Goal: Transaction & Acquisition: Register for event/course

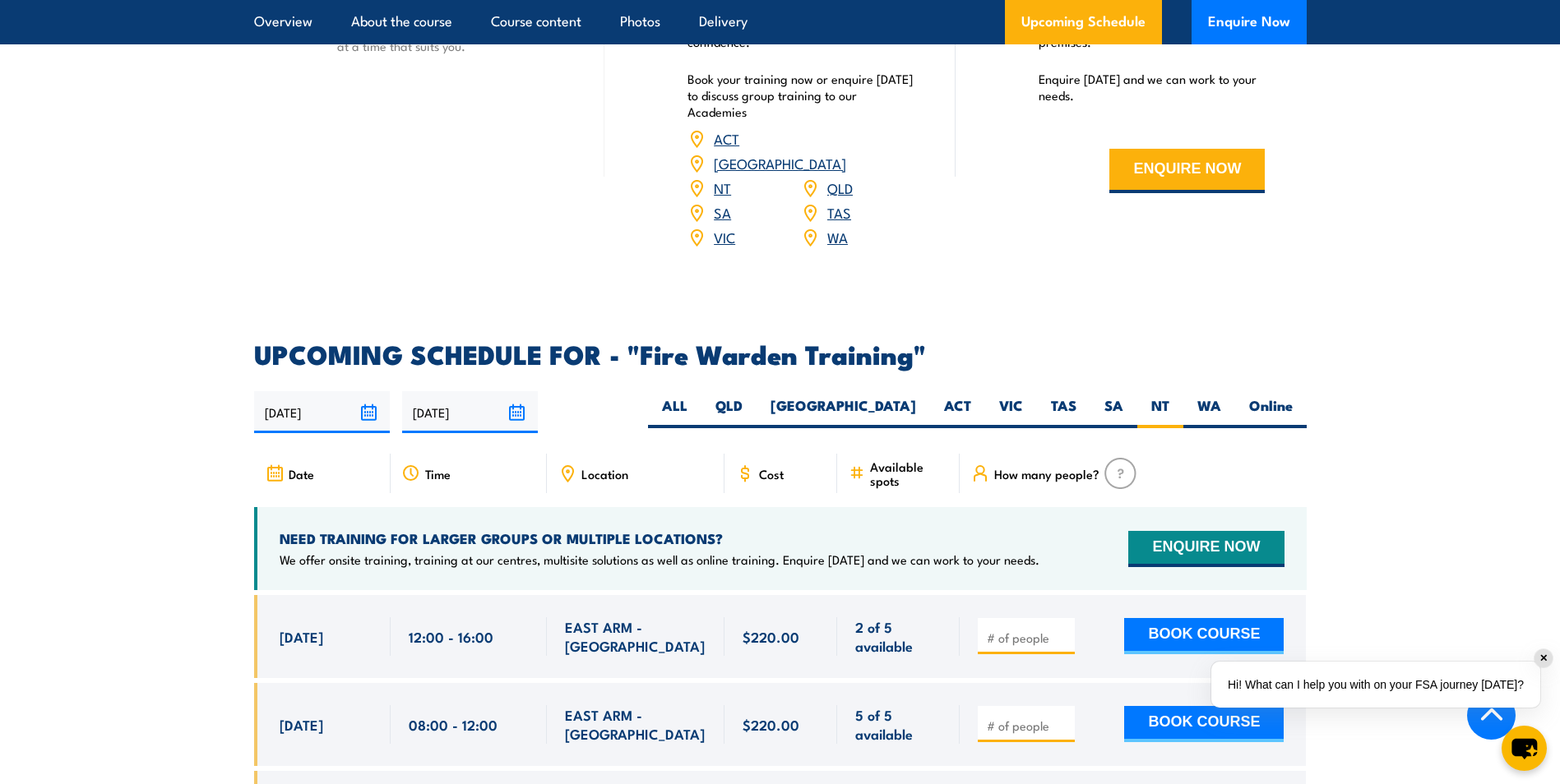
scroll to position [3014, 0]
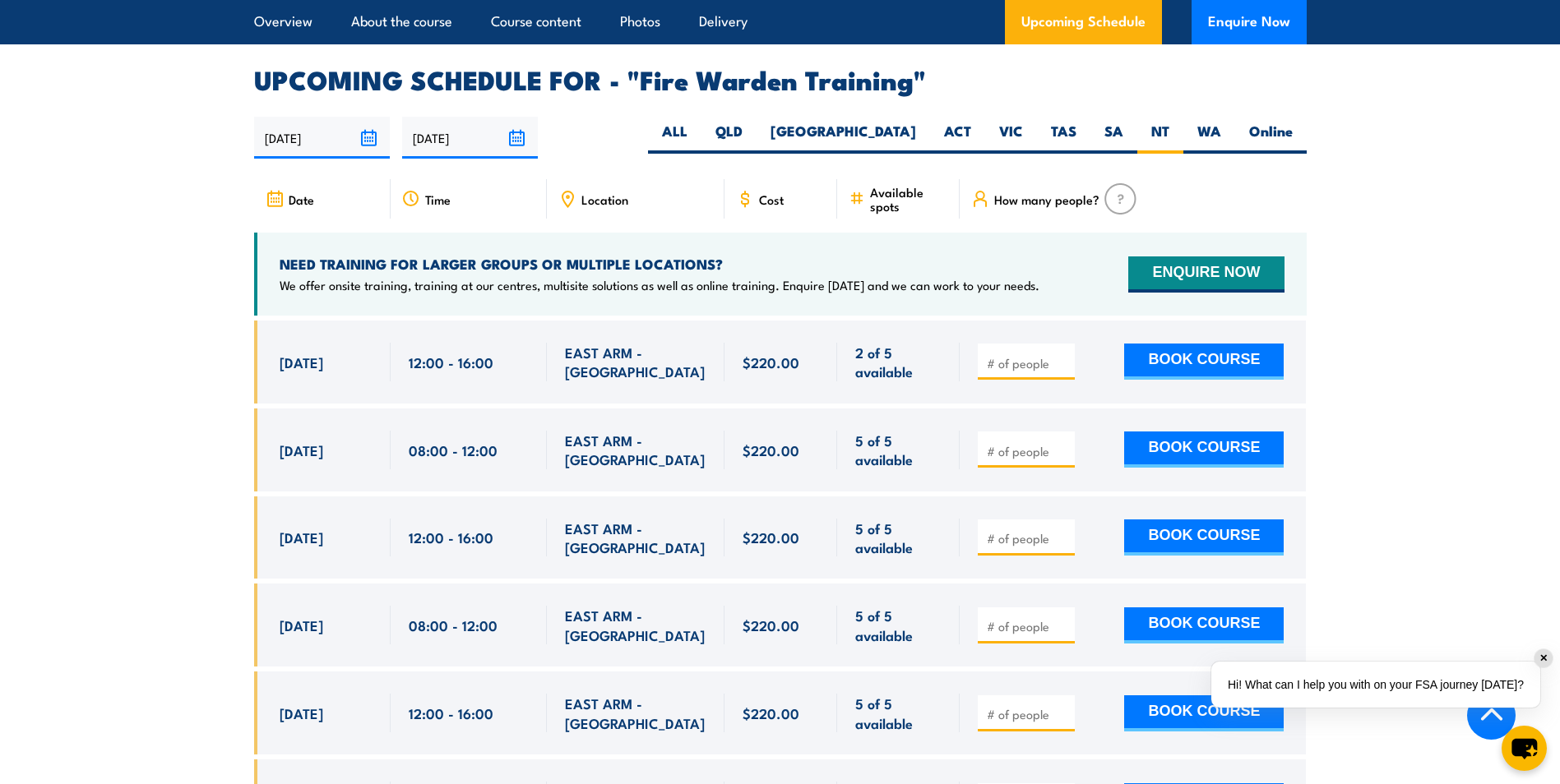
click at [964, 351] on div at bounding box center [1133, 362] width 346 height 83
click at [996, 352] on span at bounding box center [1026, 361] width 85 height 18
click at [991, 355] on input "number" at bounding box center [1028, 363] width 82 height 17
type input "2"
click at [1155, 344] on button "BOOK COURSE" at bounding box center [1203, 361] width 160 height 36
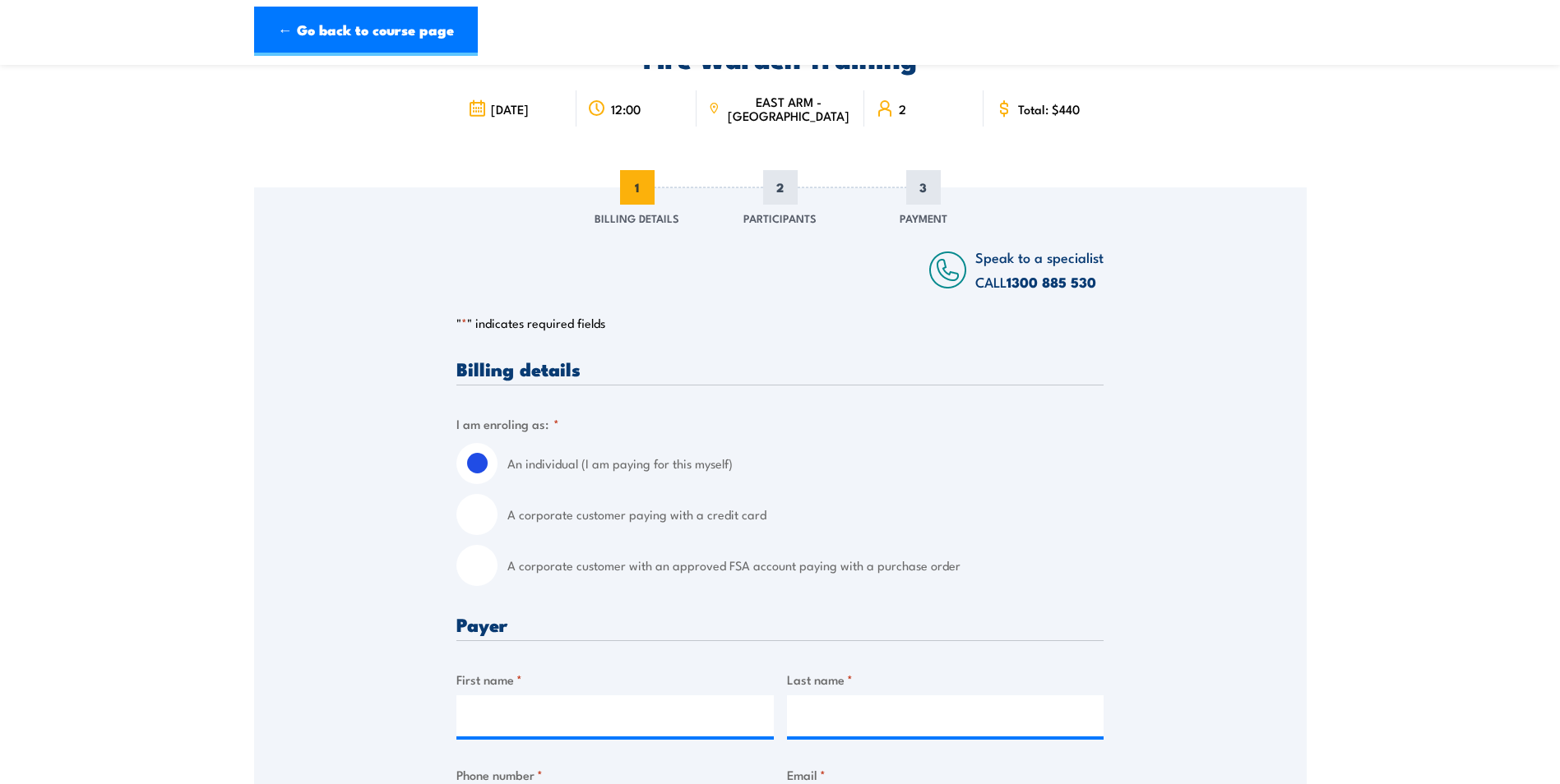
scroll to position [137, 0]
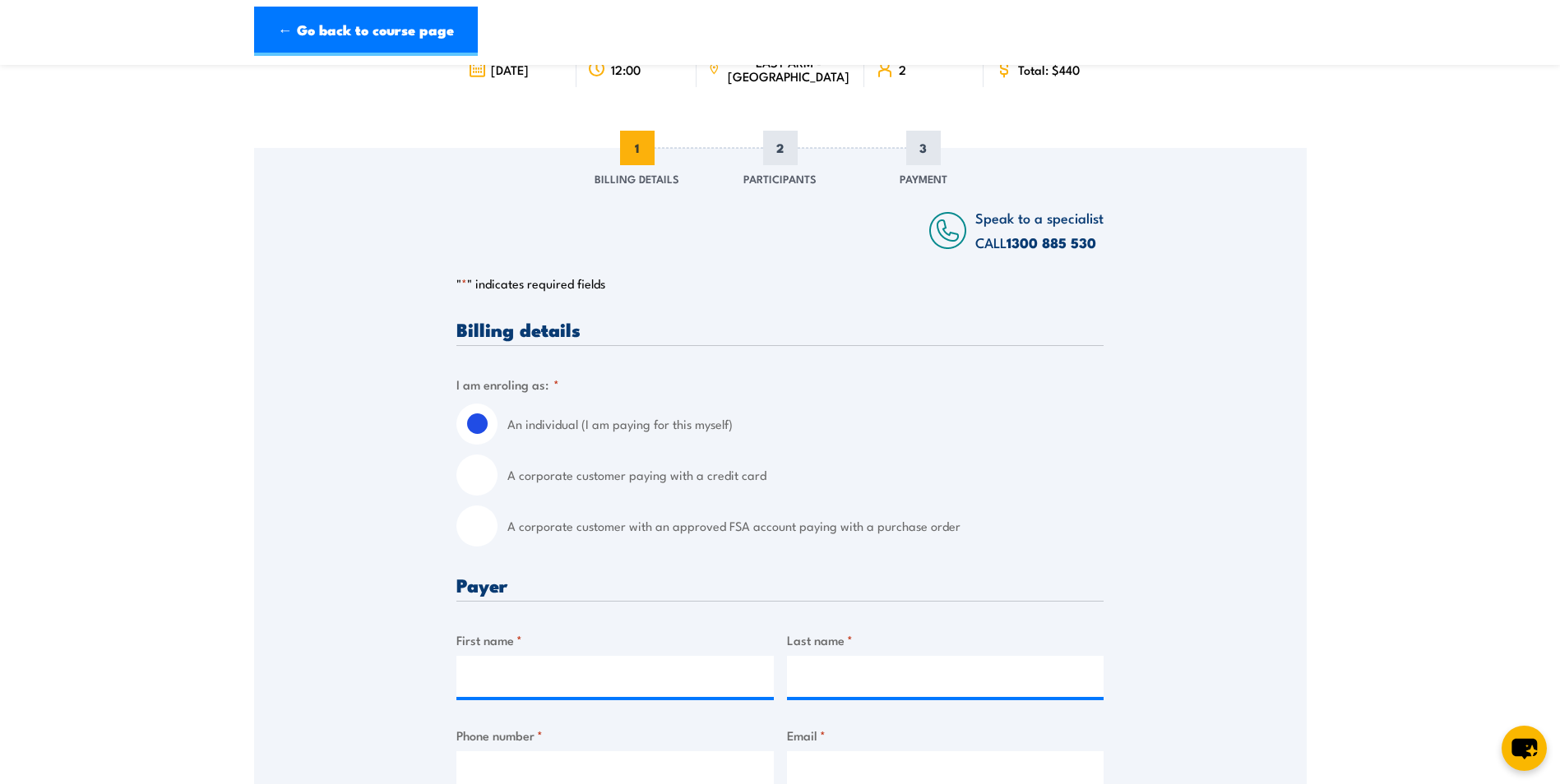
click at [498, 481] on div "A corporate customer paying with a credit card" at bounding box center [780, 475] width 647 height 41
click at [492, 478] on input "A corporate customer paying with a credit card" at bounding box center [477, 475] width 41 height 41
radio input "true"
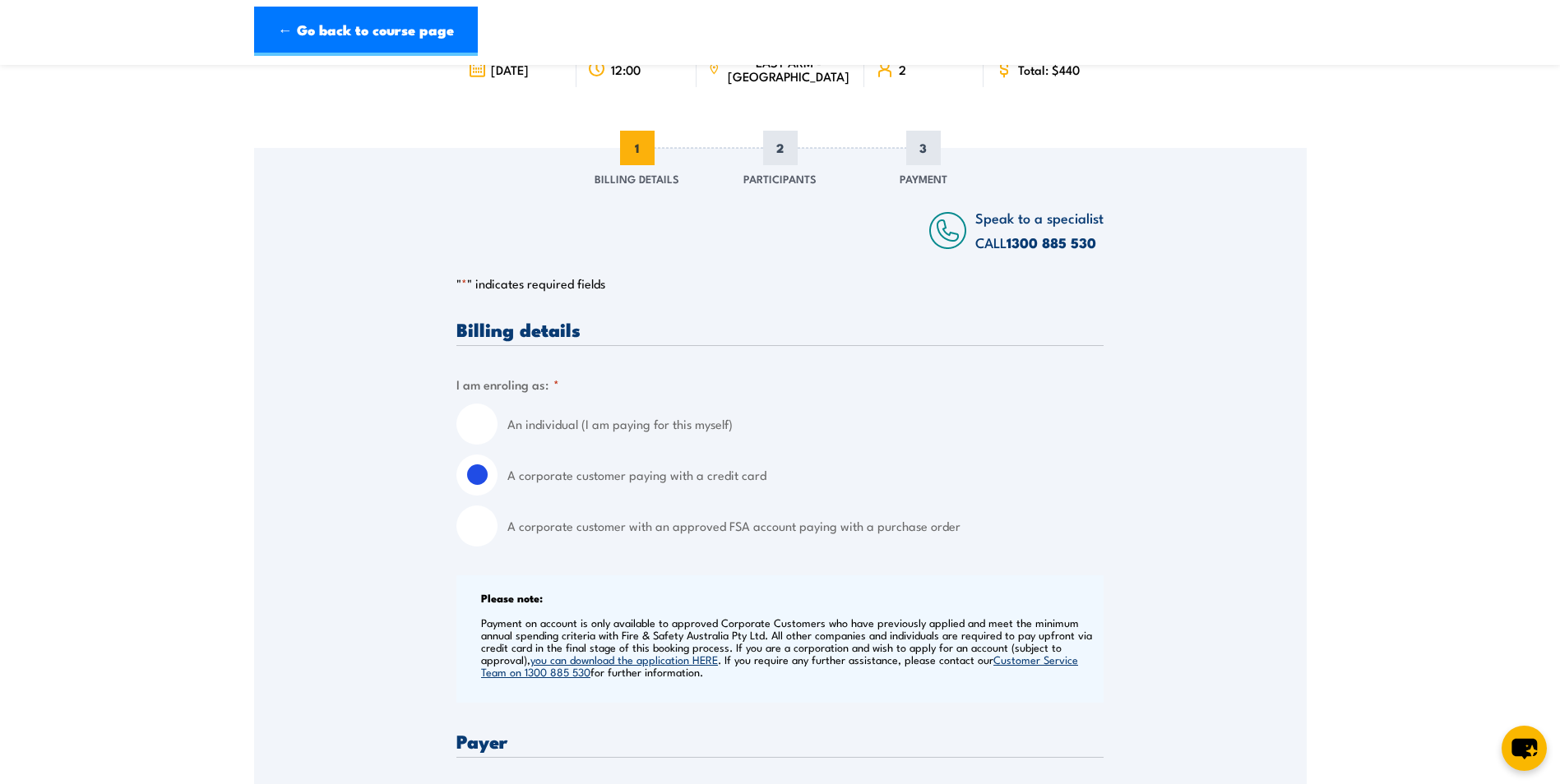
click at [468, 533] on input "A corporate customer with an approved FSA account paying with a purchase order" at bounding box center [477, 526] width 41 height 41
radio input "true"
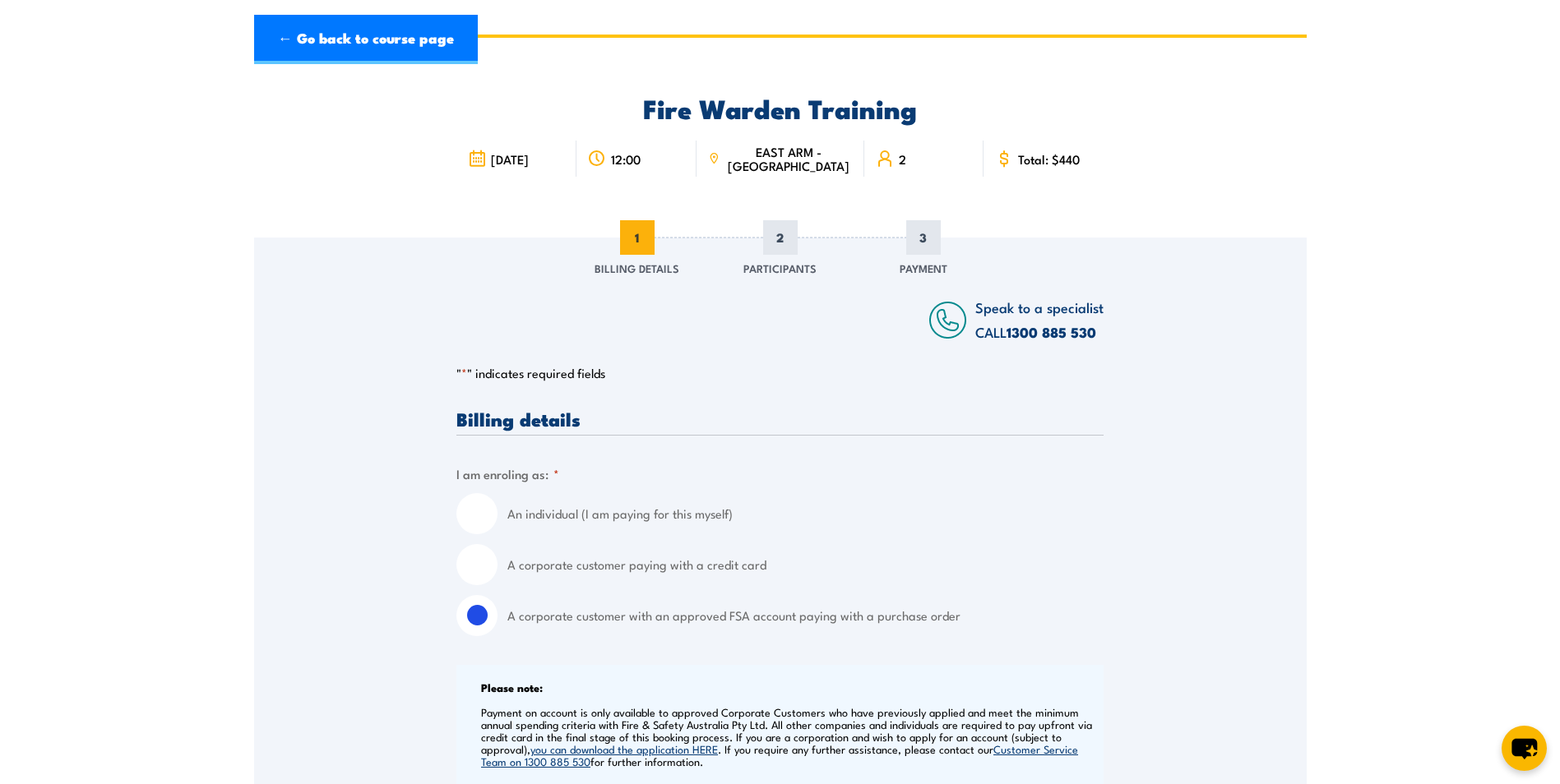
scroll to position [0, 0]
